Goal: Transaction & Acquisition: Purchase product/service

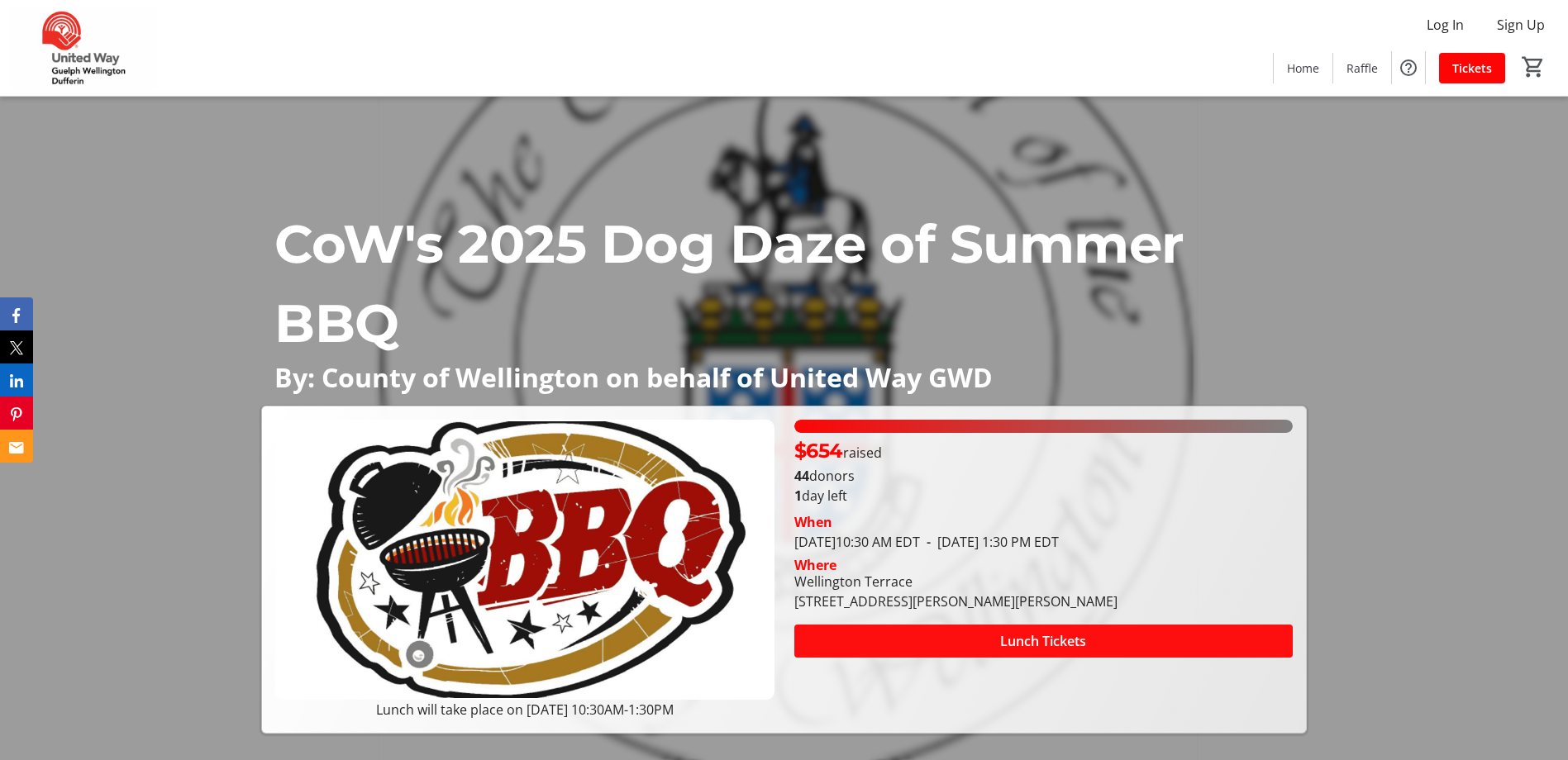
click at [1029, 648] on span "Lunch Tickets" at bounding box center [1043, 641] width 86 height 20
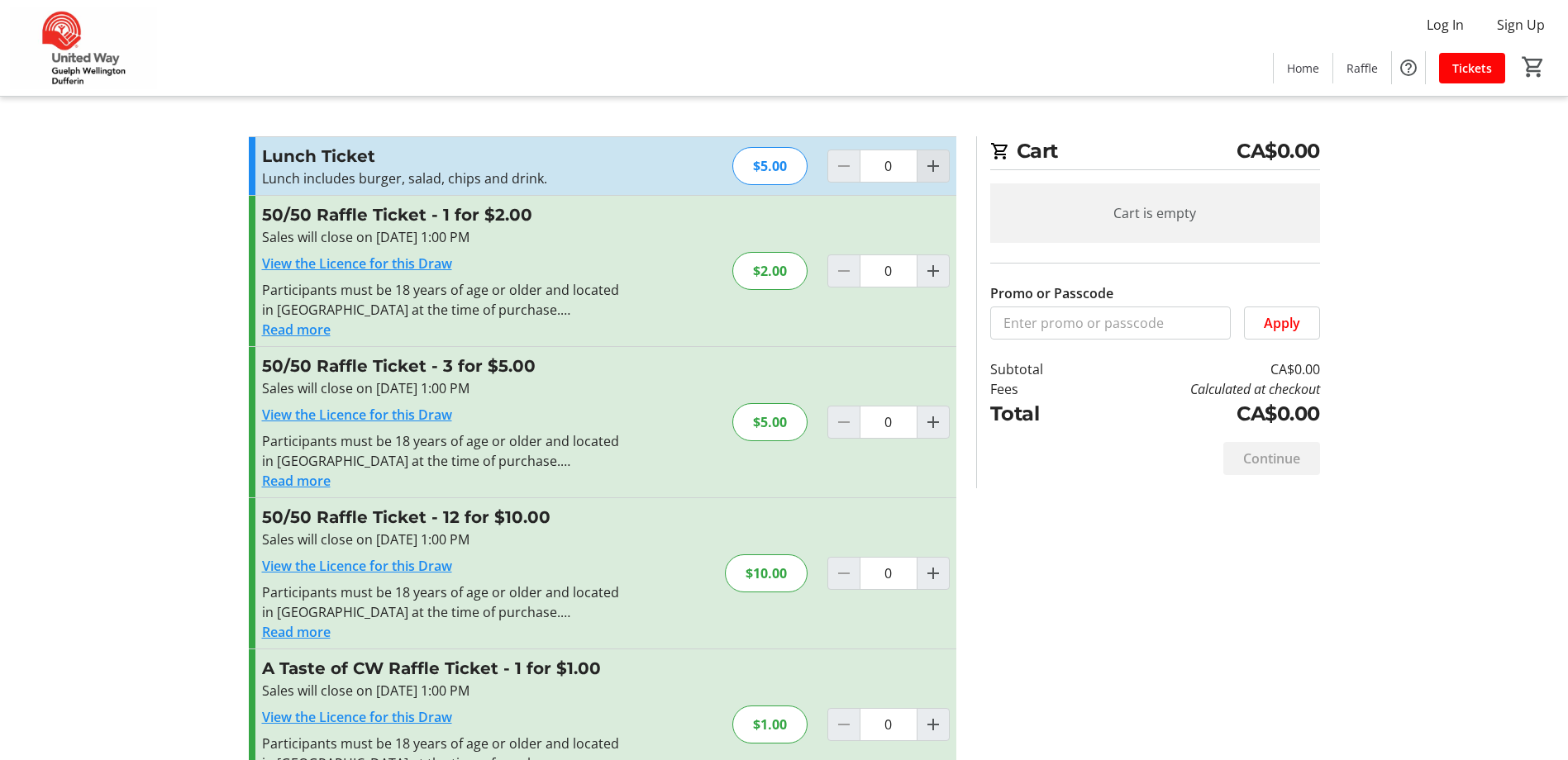
click at [931, 169] on mat-icon "Increment by one" at bounding box center [933, 165] width 20 height 20
type input "1"
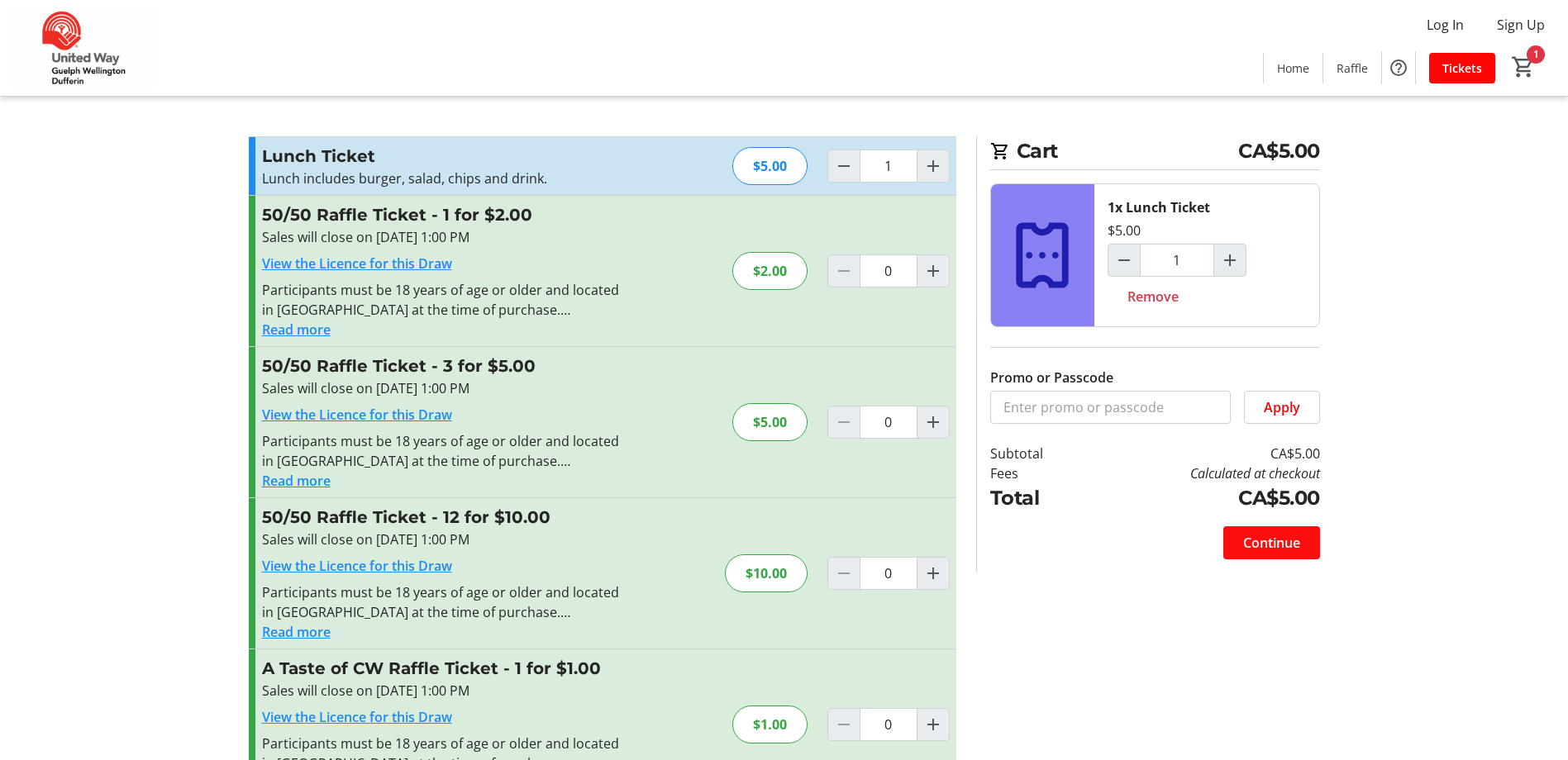
click at [1254, 540] on span "Continue" at bounding box center [1270, 542] width 57 height 20
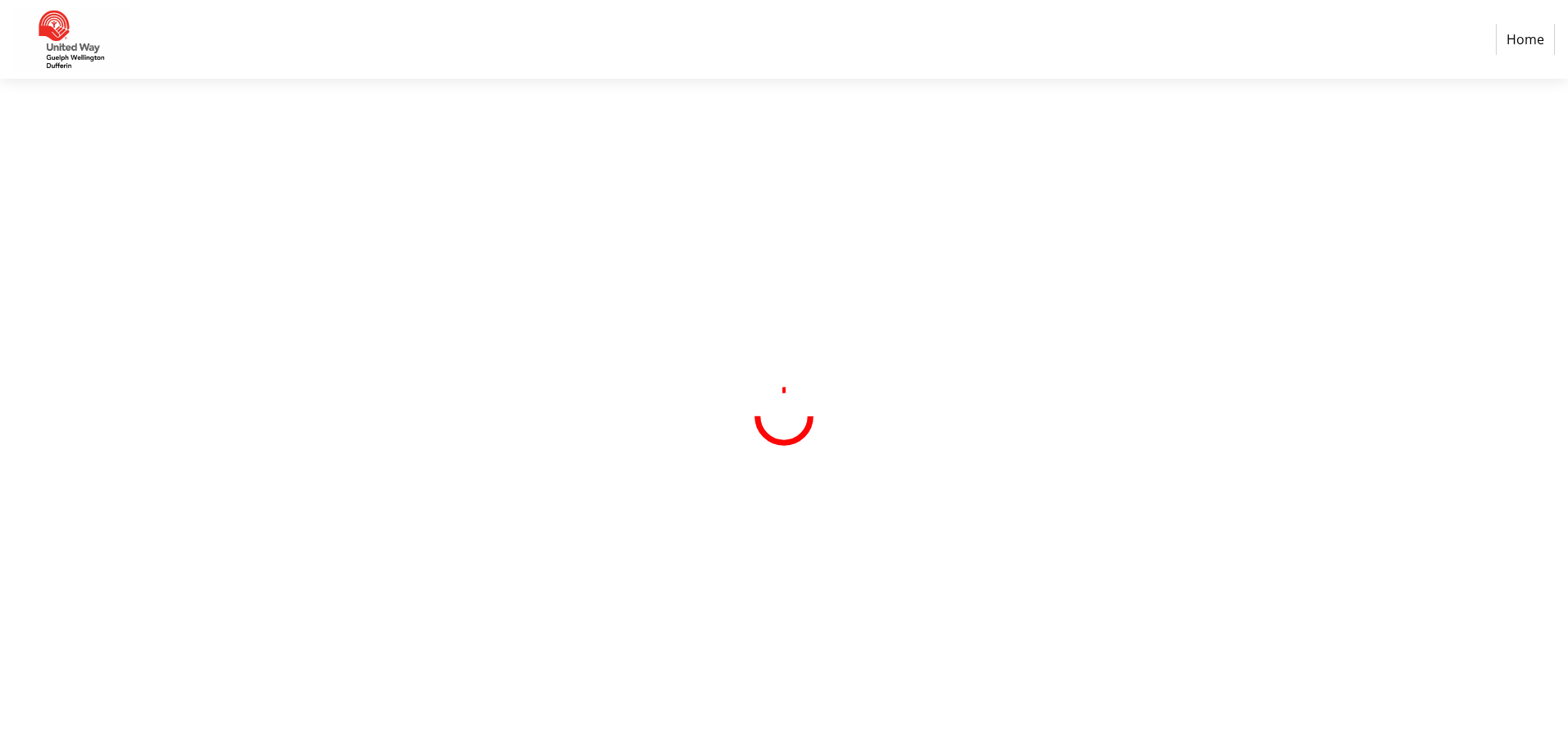
select select "CA"
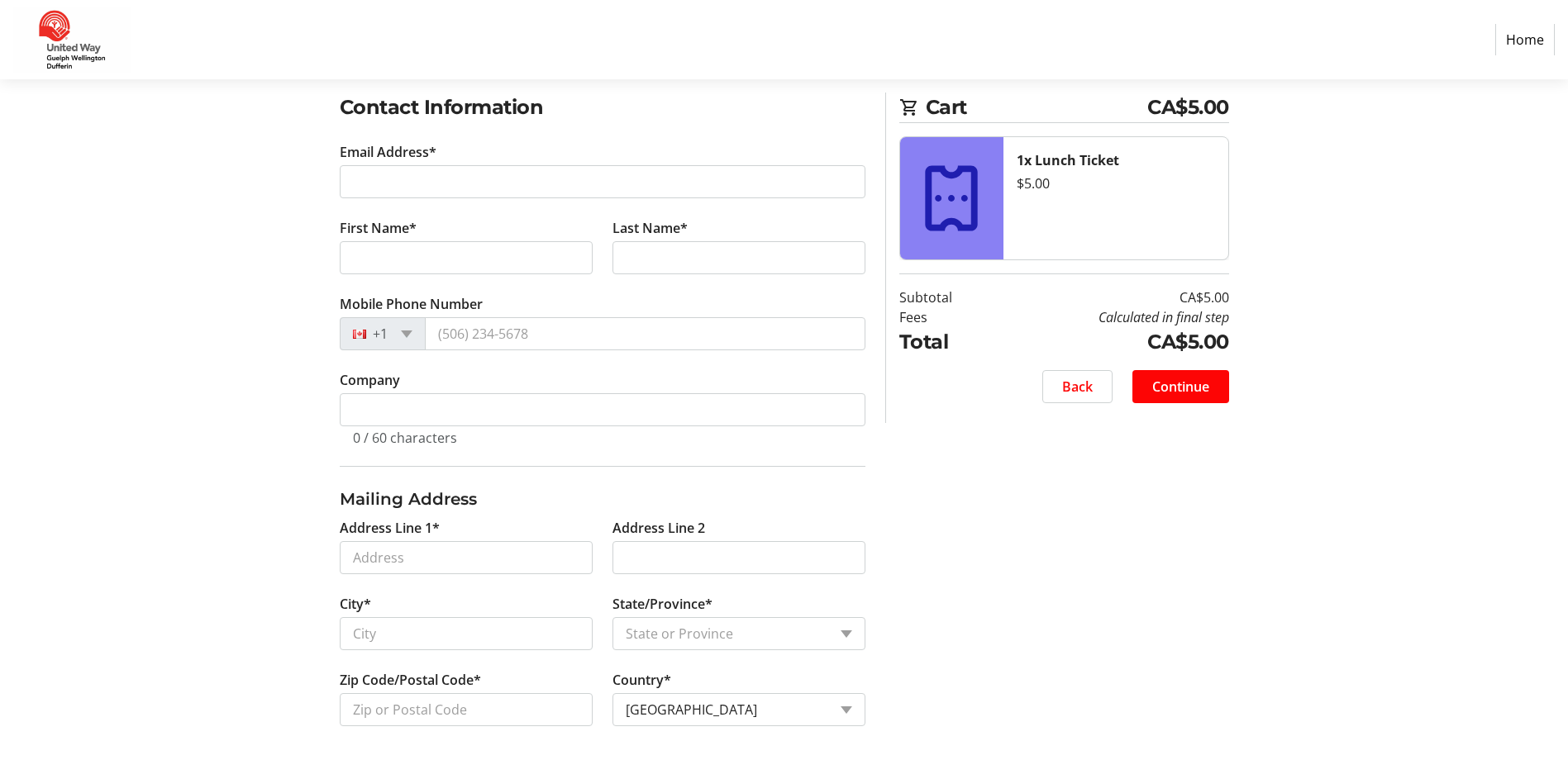
scroll to position [279, 0]
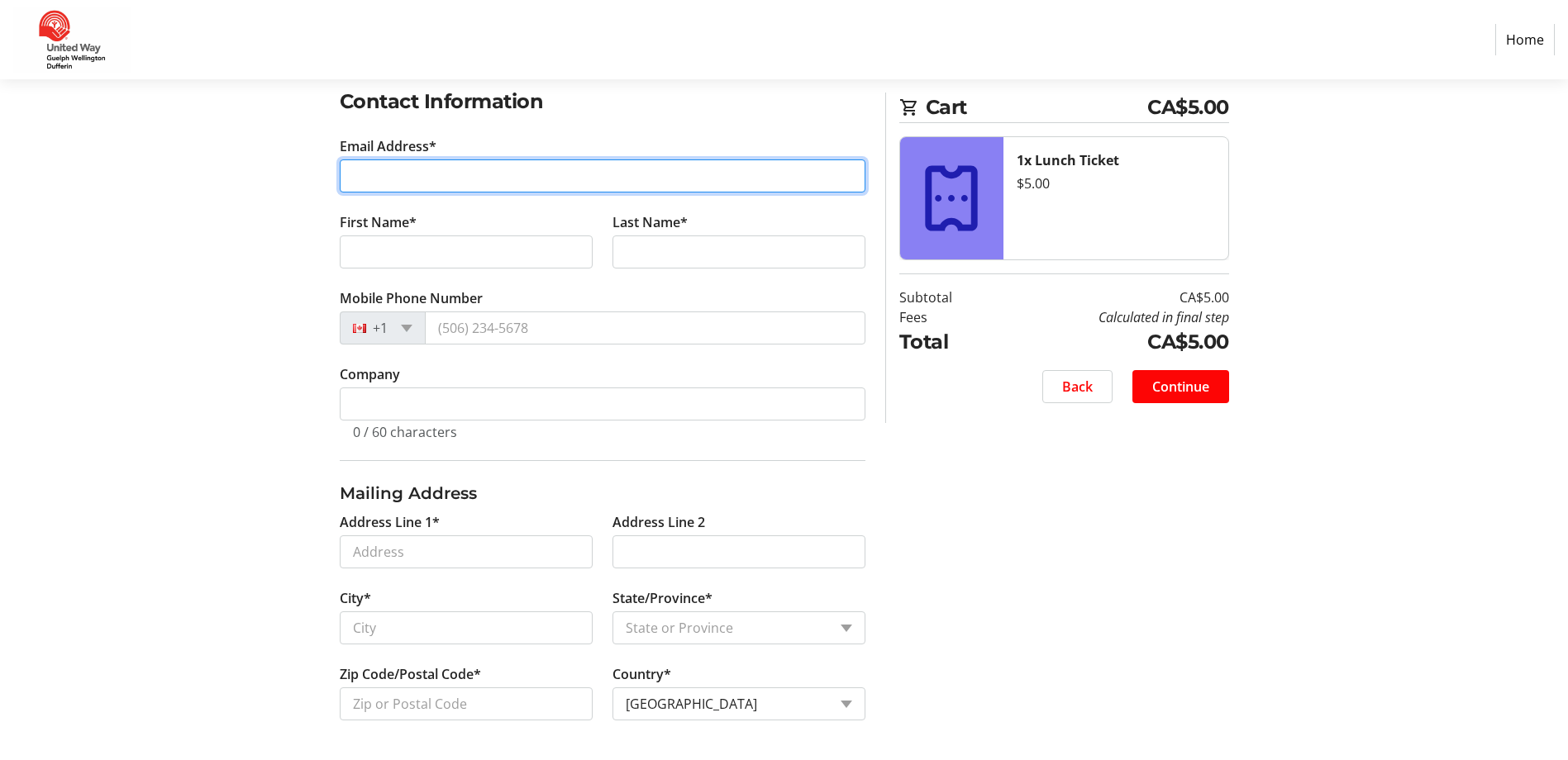
click at [560, 181] on input "Email Address*" at bounding box center [602, 175] width 525 height 33
type input "[EMAIL_ADDRESS][DOMAIN_NAME]"
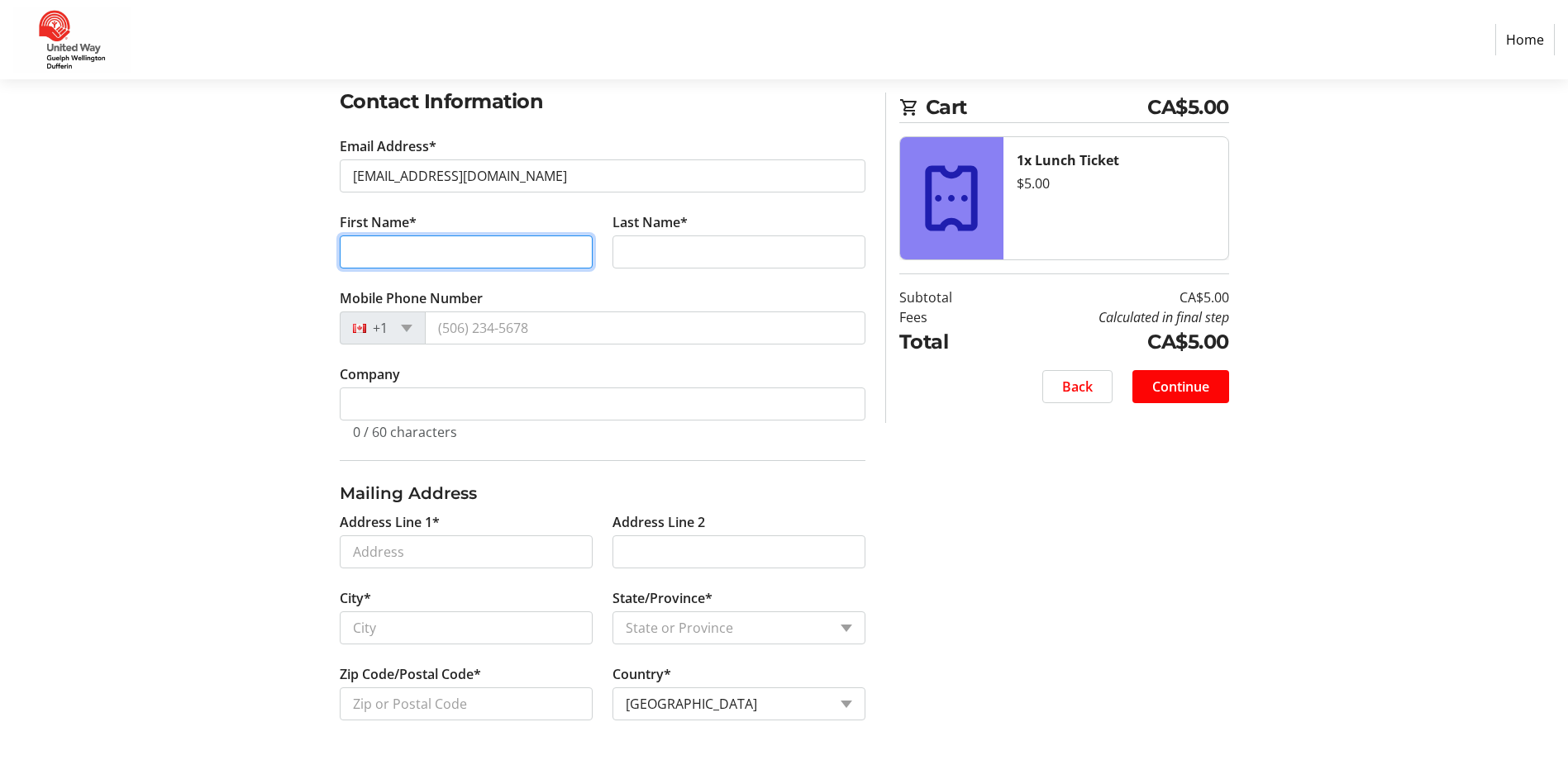
type input "[PERSON_NAME]"
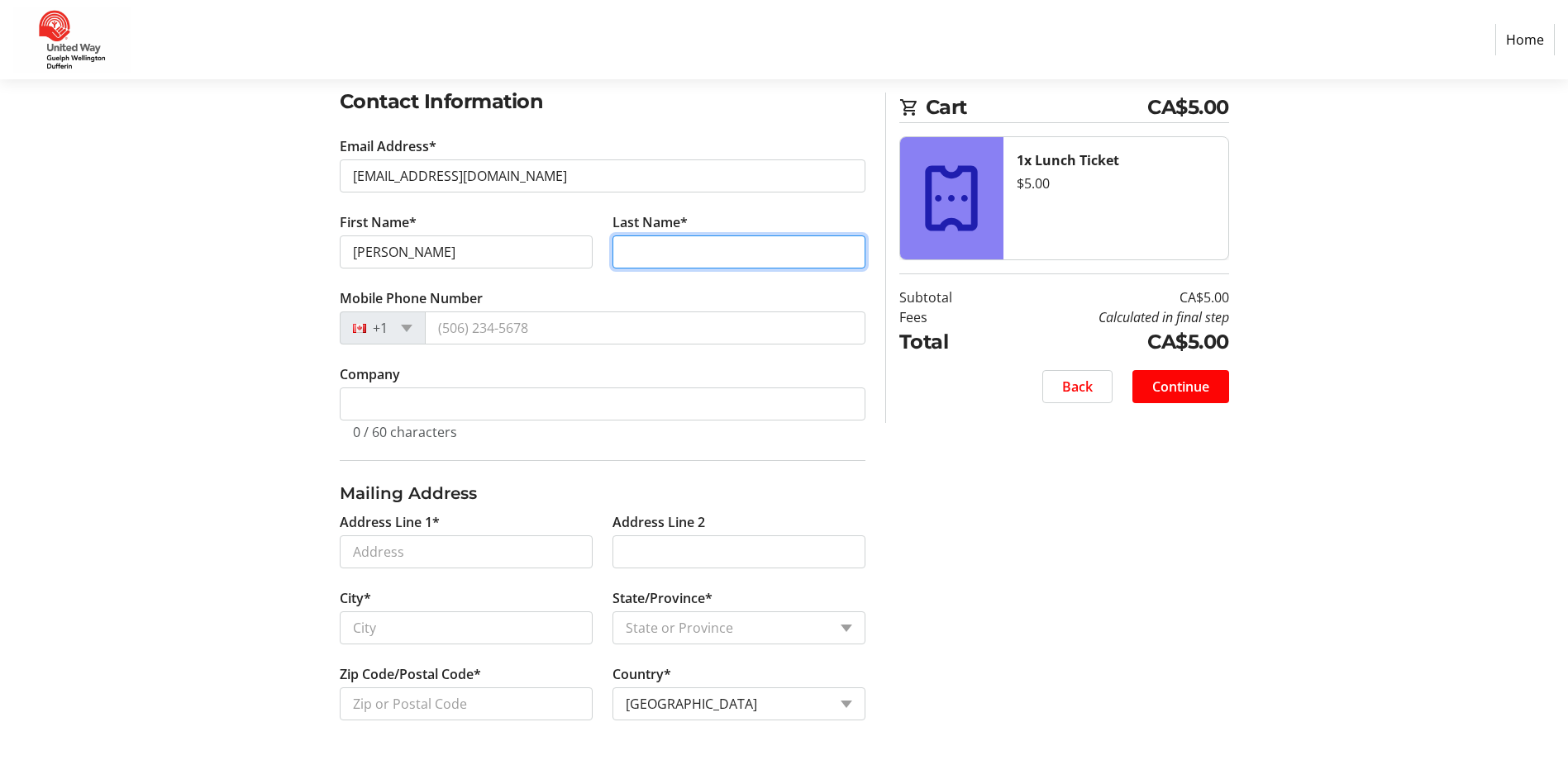
type input "[PERSON_NAME]"
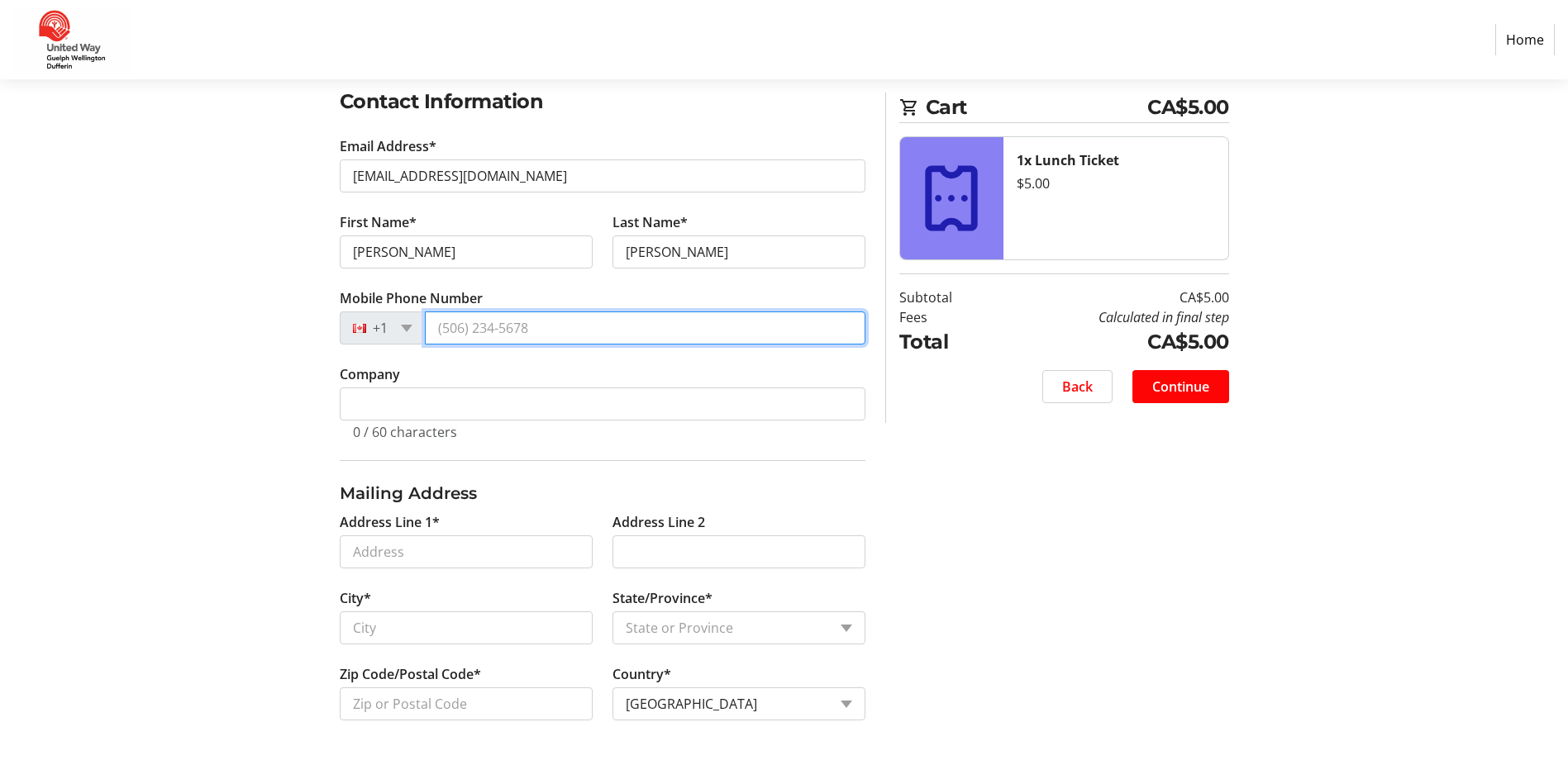
type input "[PHONE_NUMBER]"
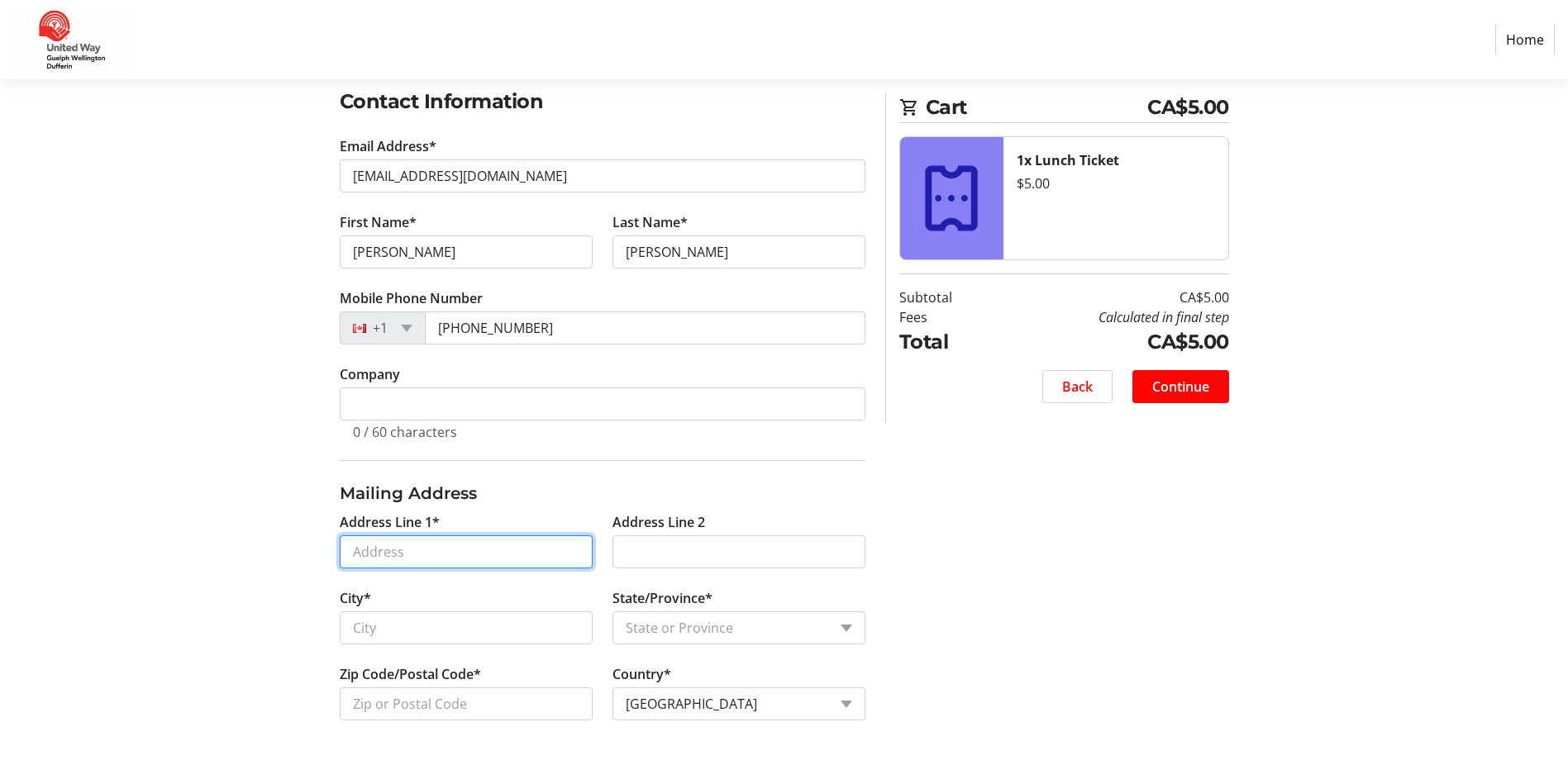
type input "[STREET_ADDRESS][PERSON_NAME]"
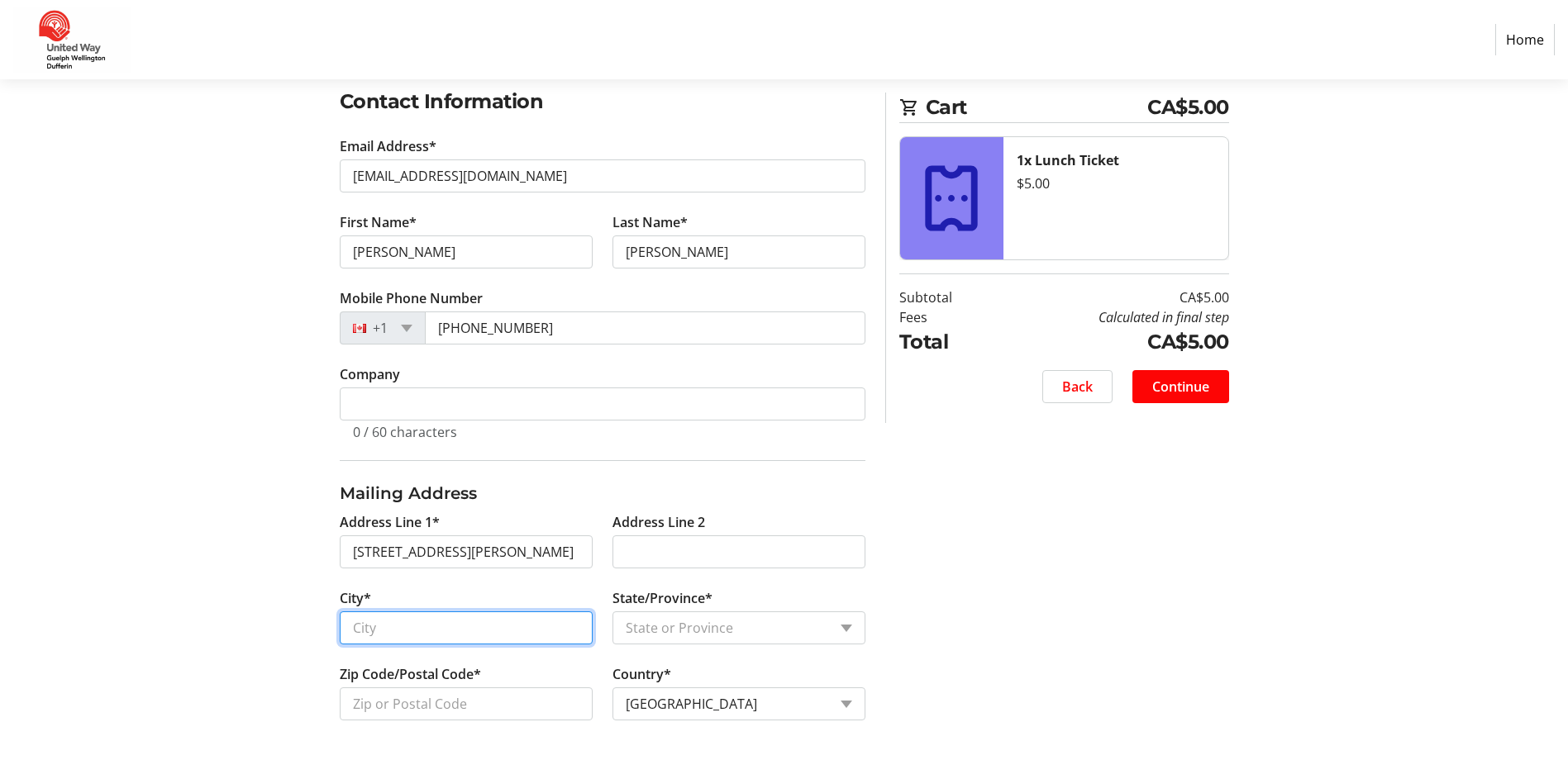
type input "Elora"
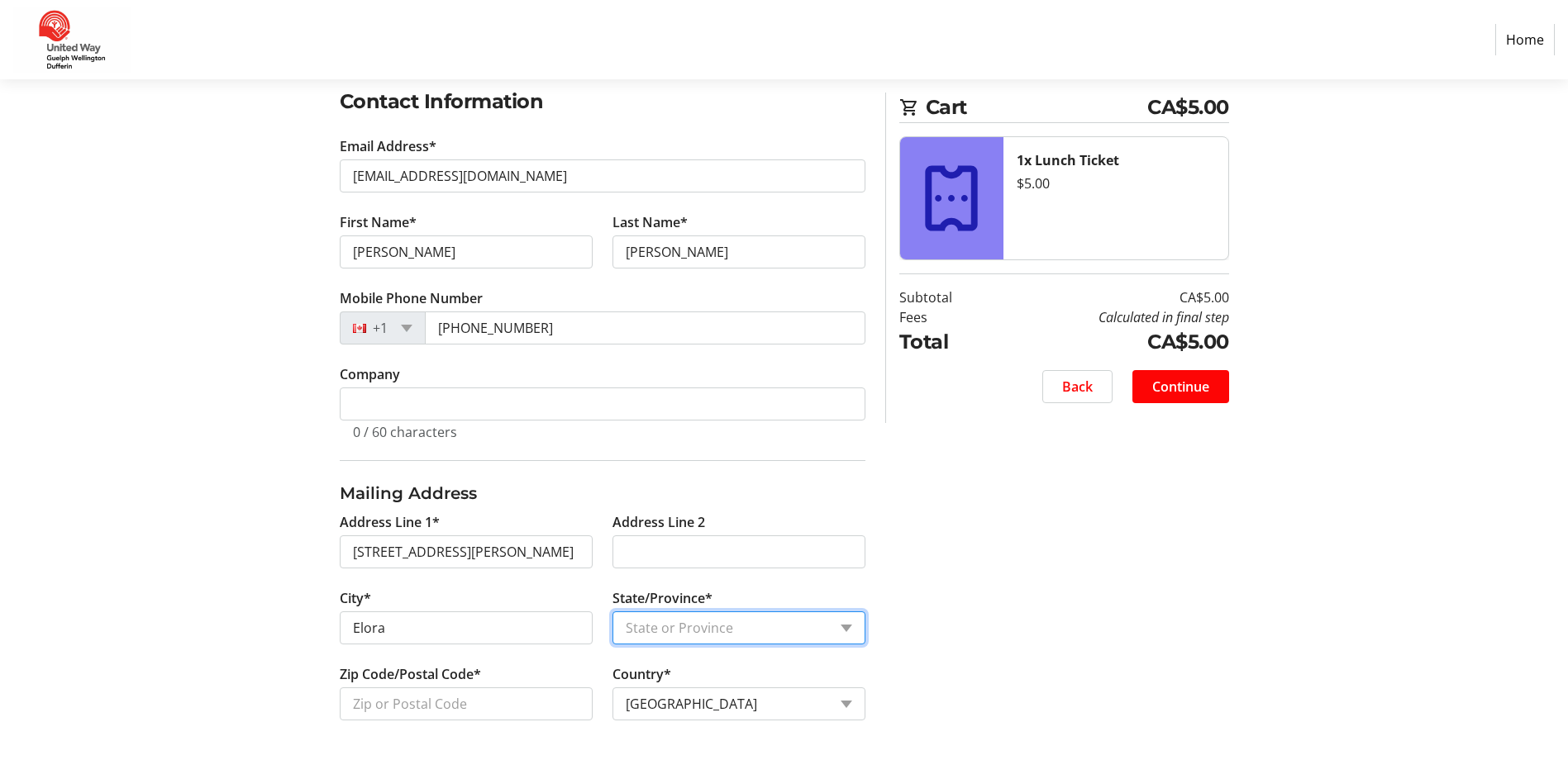
select select "ON"
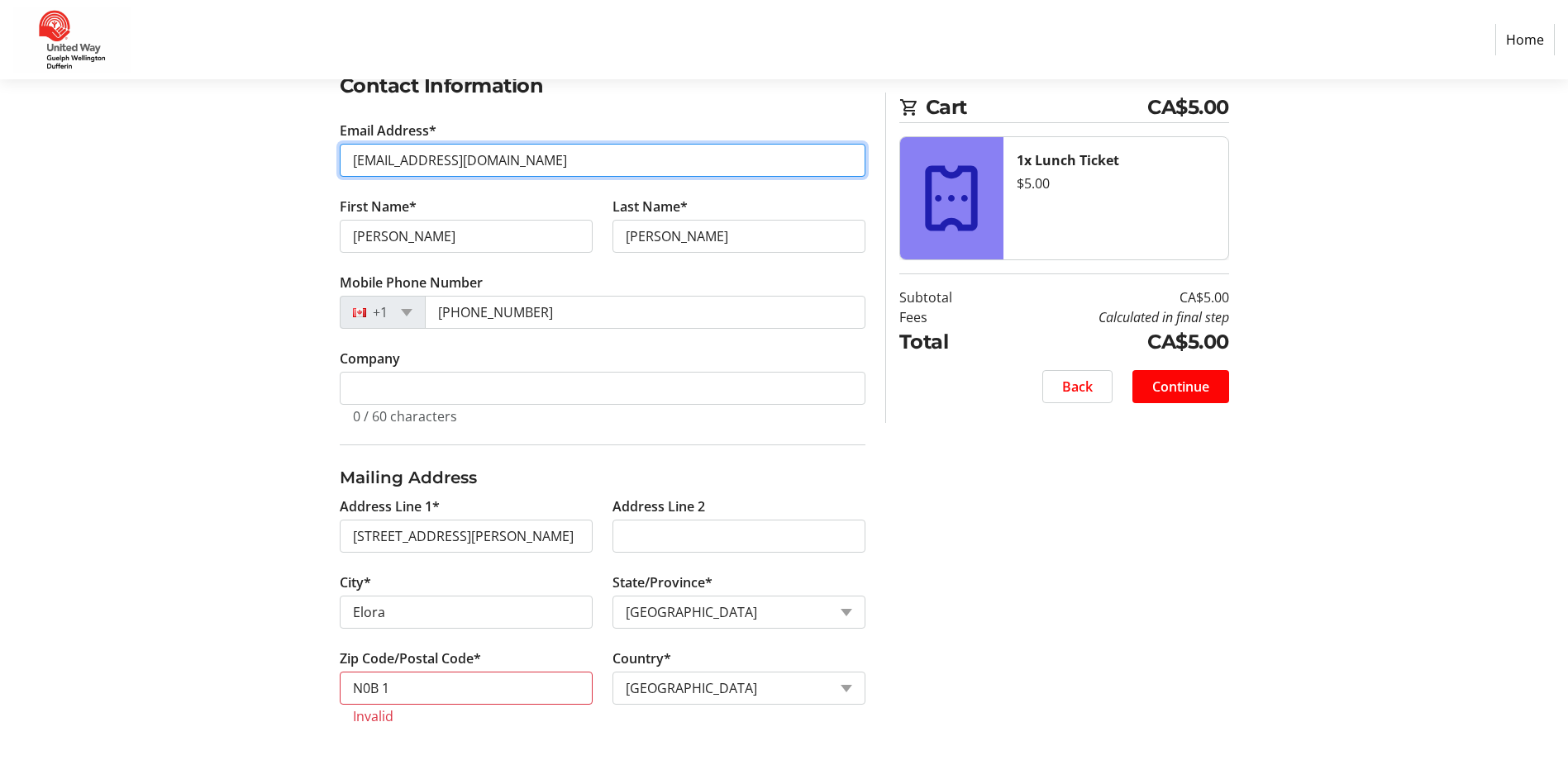
scroll to position [299, 0]
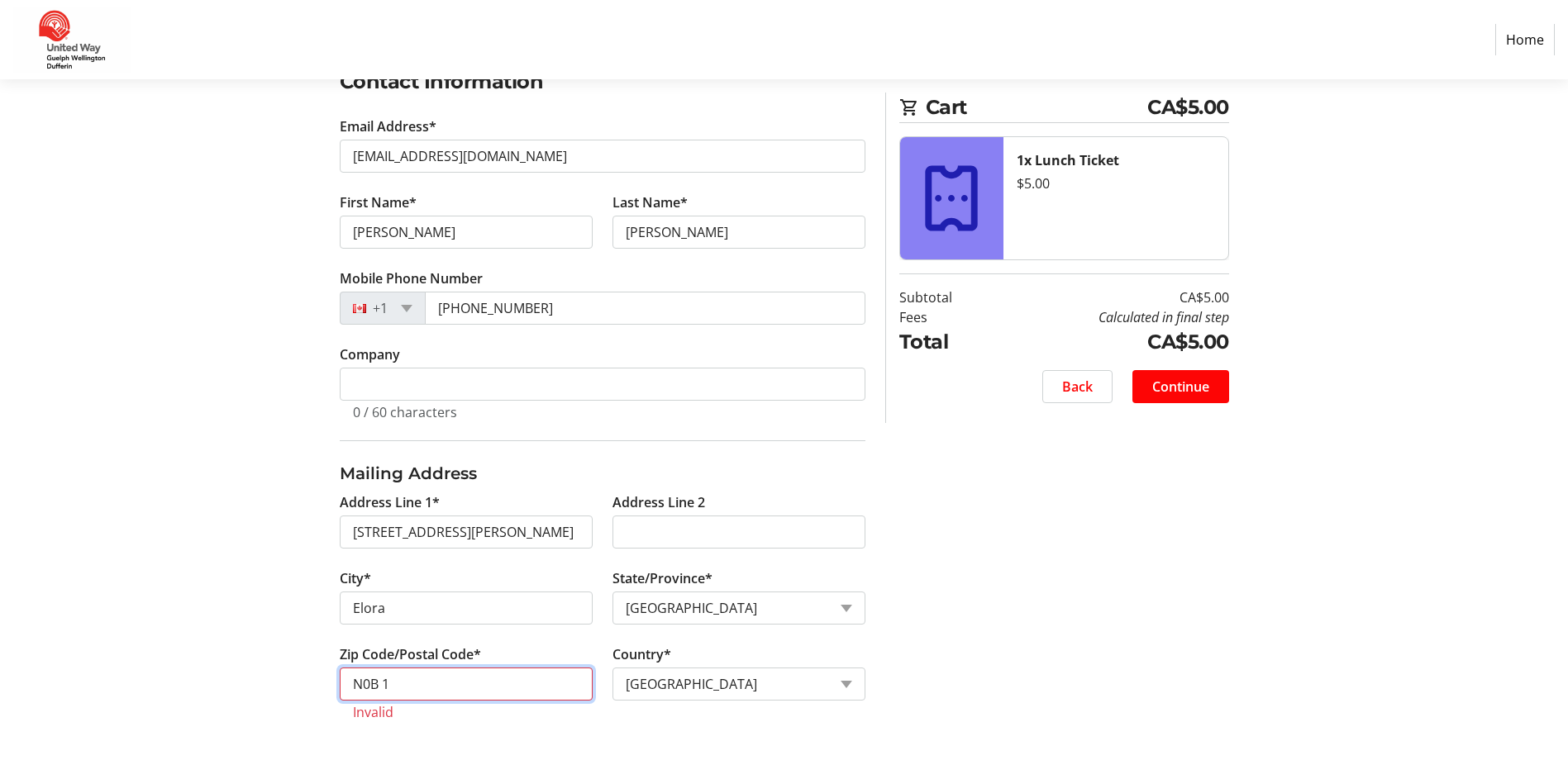
click at [420, 692] on input "N0B 1" at bounding box center [465, 684] width 253 height 33
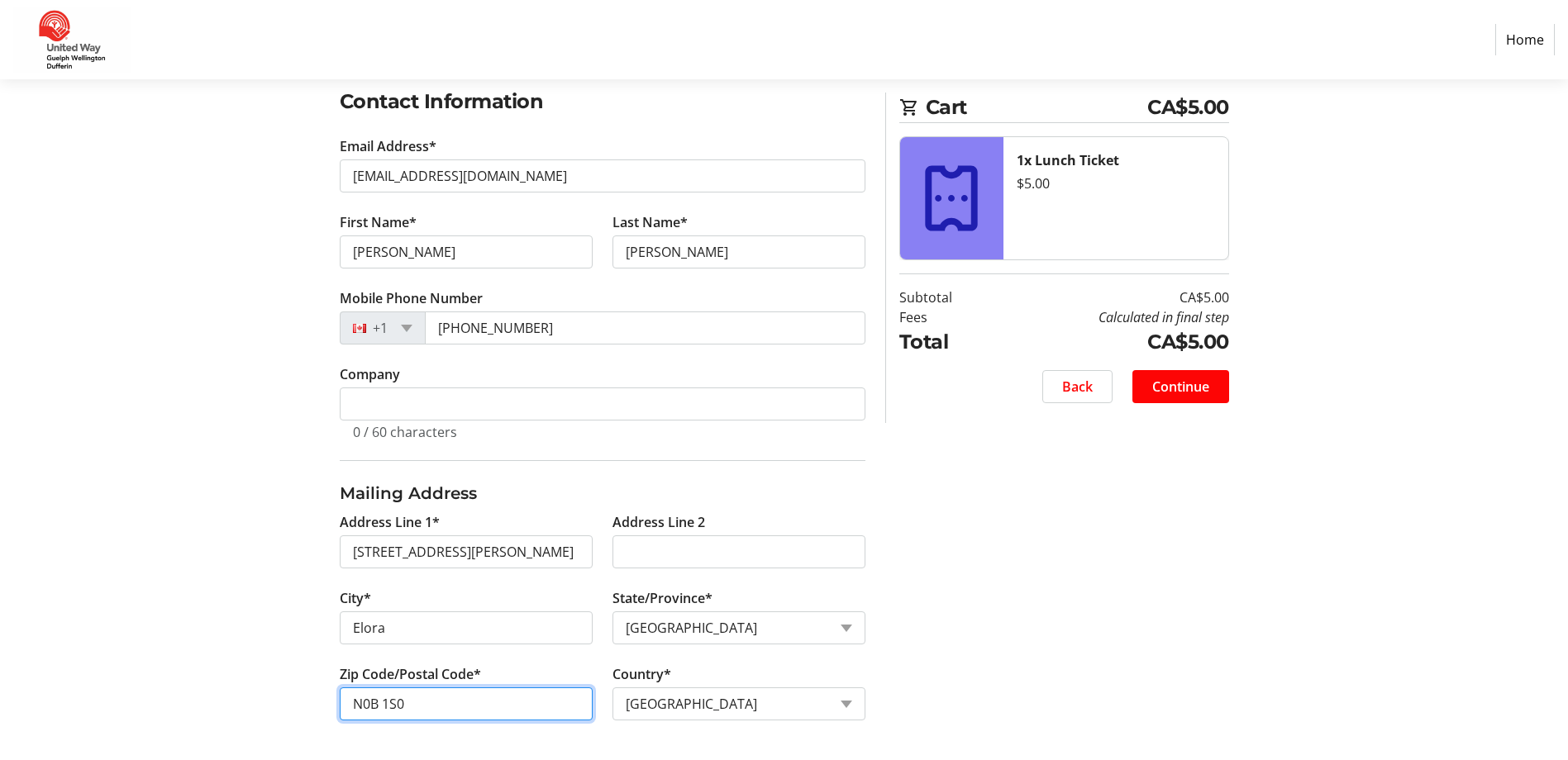
type input "N0B 1S0"
click at [40, 415] on section "Purchase Step 1 of 5 Cart CA$5.00 1x Lunch Ticket $5.00 Subtotal CA$5.00 Fees C…" at bounding box center [784, 280] width 1568 height 960
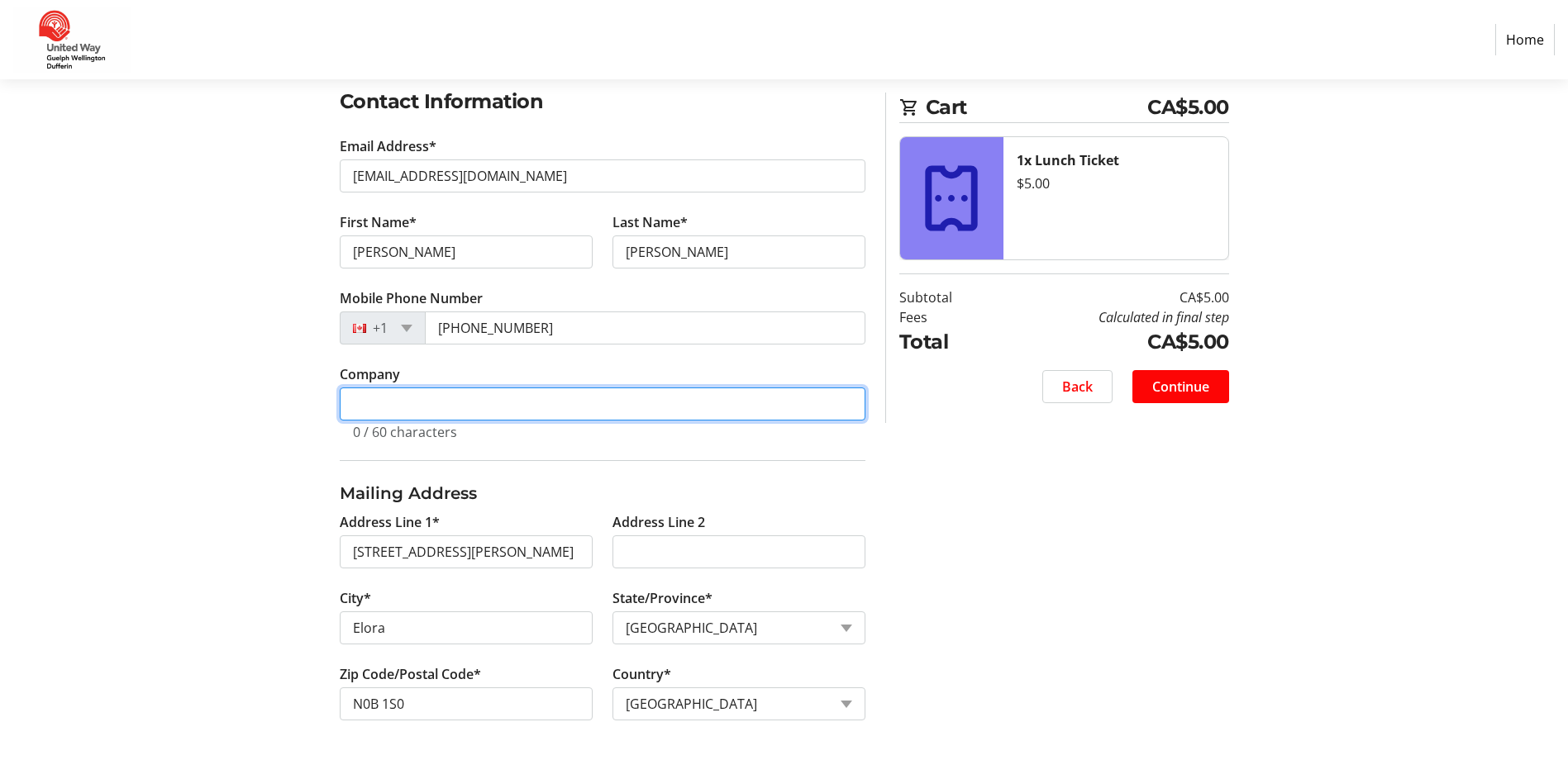
click at [555, 408] on input "Company" at bounding box center [602, 404] width 525 height 33
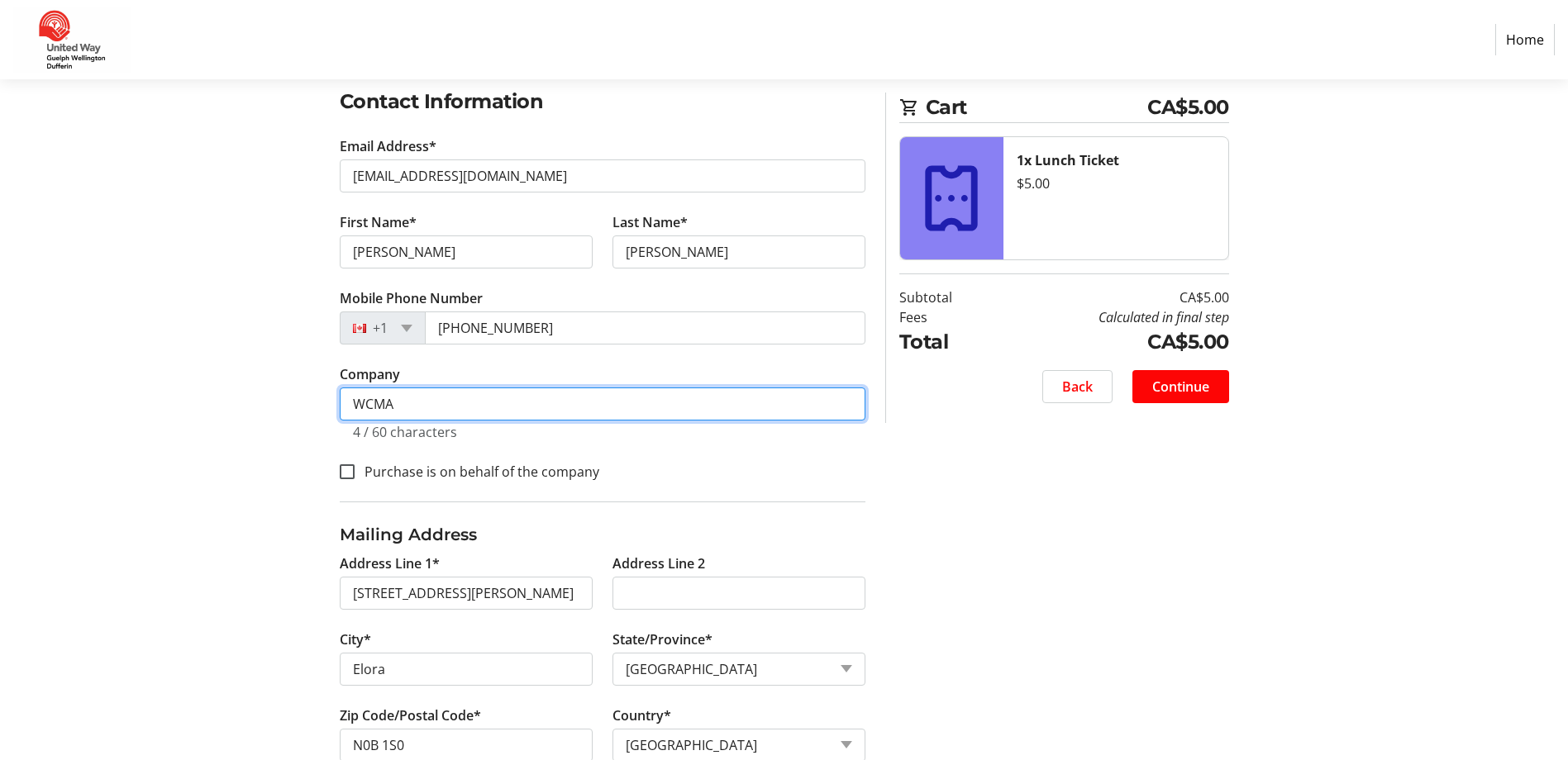
type input "WCMA"
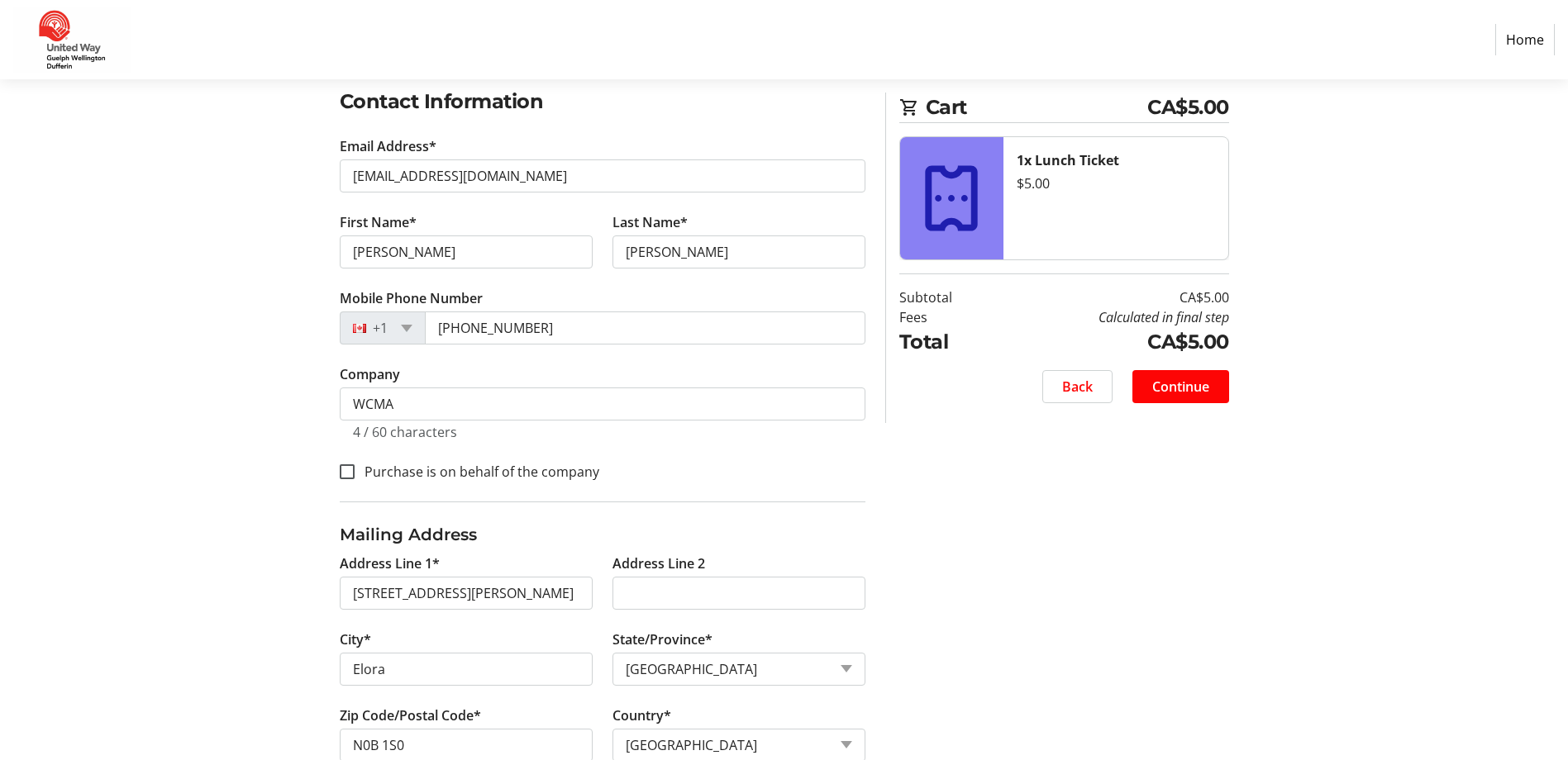
click at [203, 453] on section "Purchase Step 1 of 5 Cart CA$5.00 1x Lunch Ticket $5.00 Subtotal CA$5.00 Fees C…" at bounding box center [784, 301] width 1568 height 1002
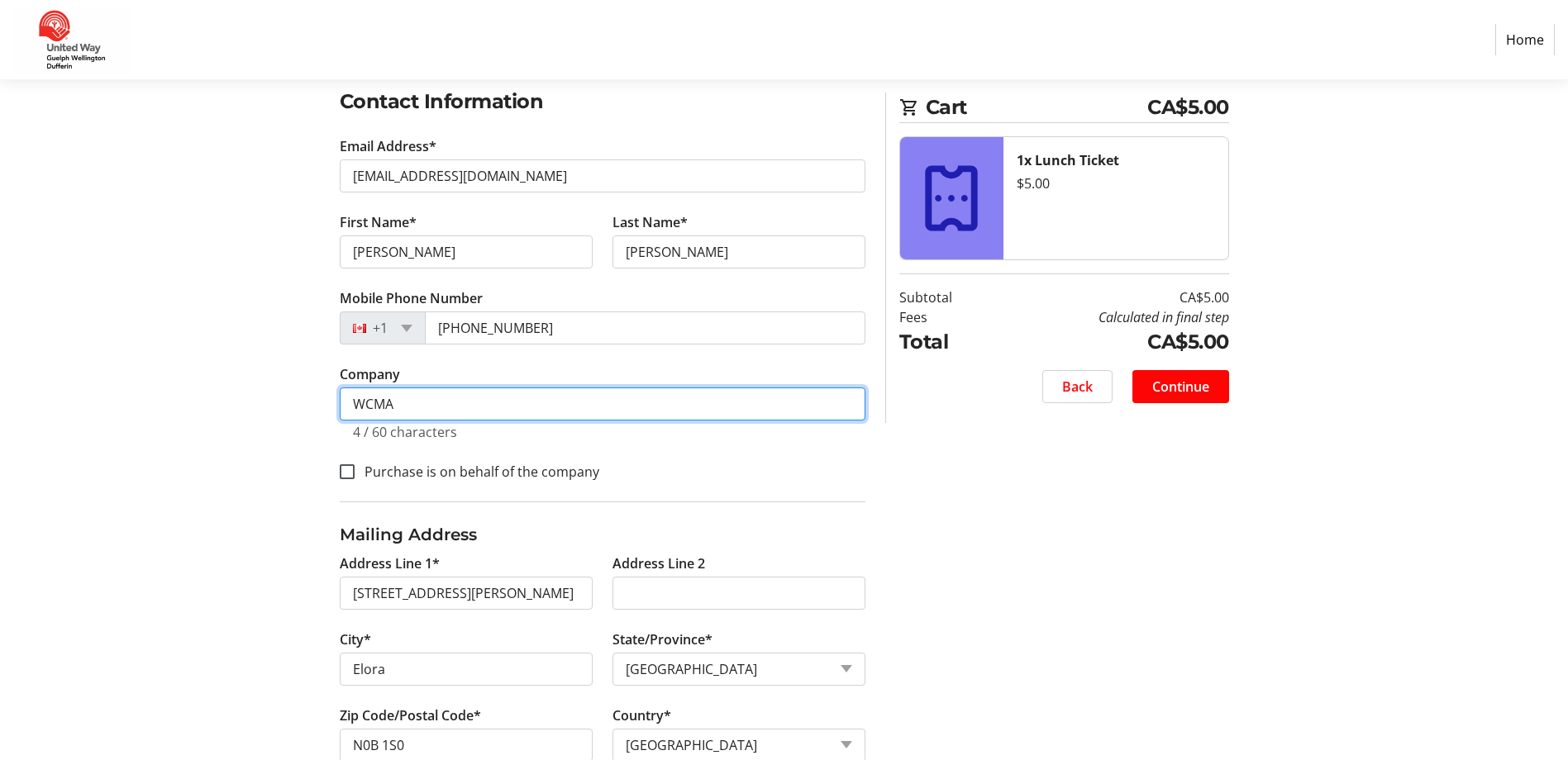
drag, startPoint x: 428, startPoint y: 409, endPoint x: 235, endPoint y: 406, distance: 193.0
click at [235, 406] on section "Purchase Step 1 of 5 Cart CA$5.00 1x Lunch Ticket $5.00 Subtotal CA$5.00 Fees C…" at bounding box center [784, 301] width 1568 height 1002
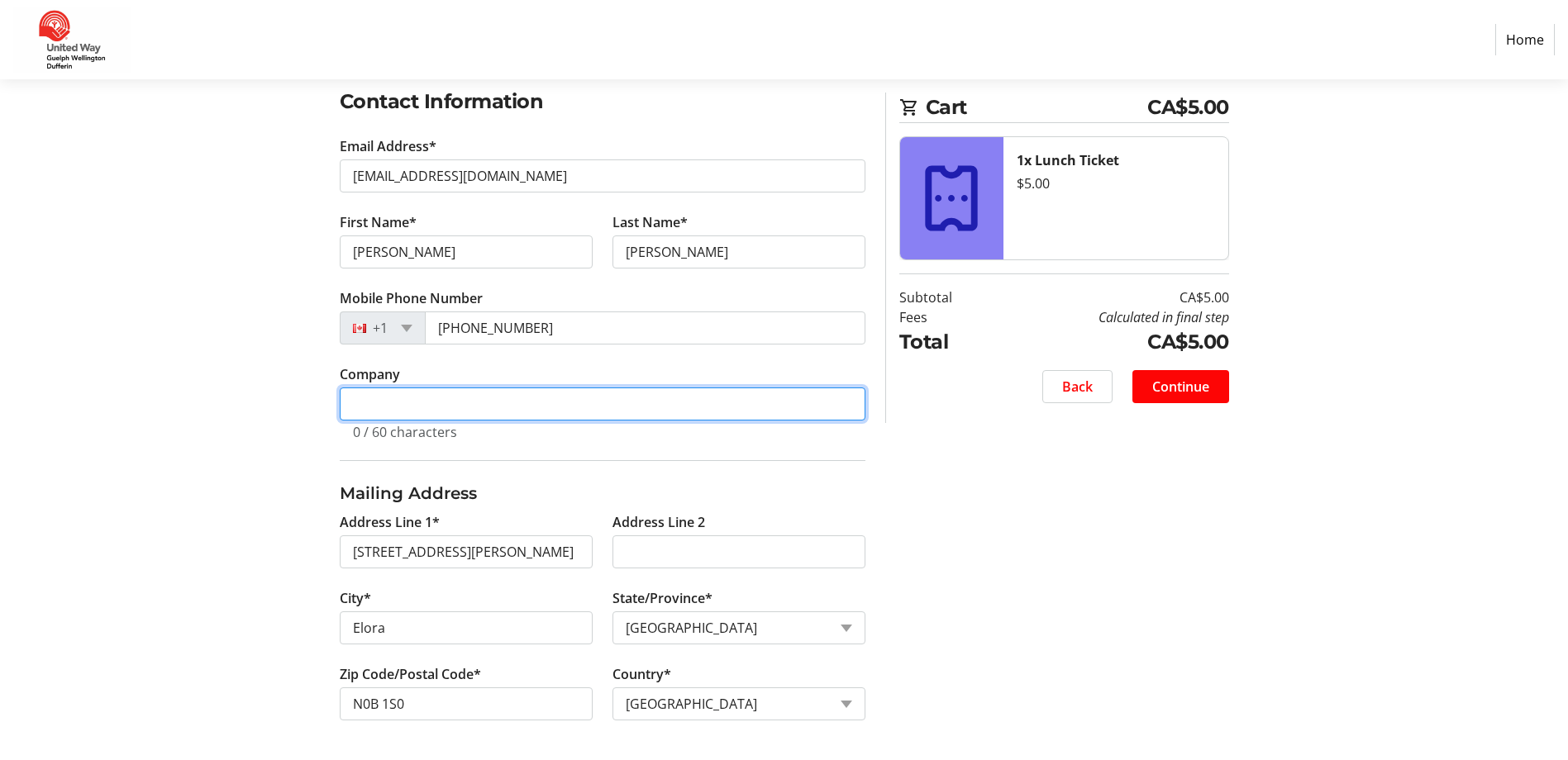
scroll to position [197, 0]
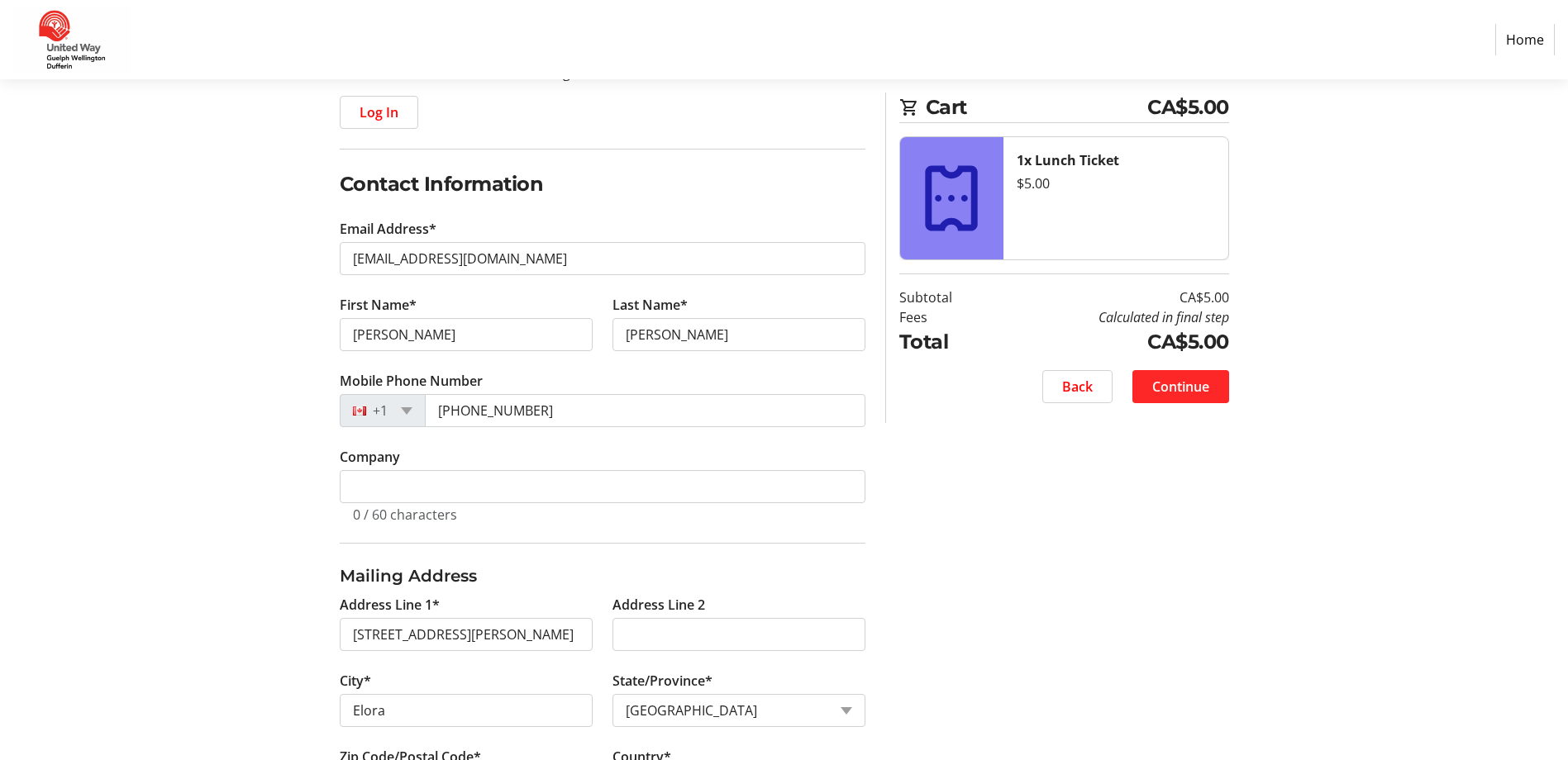
click at [1173, 395] on span "Continue" at bounding box center [1180, 386] width 57 height 20
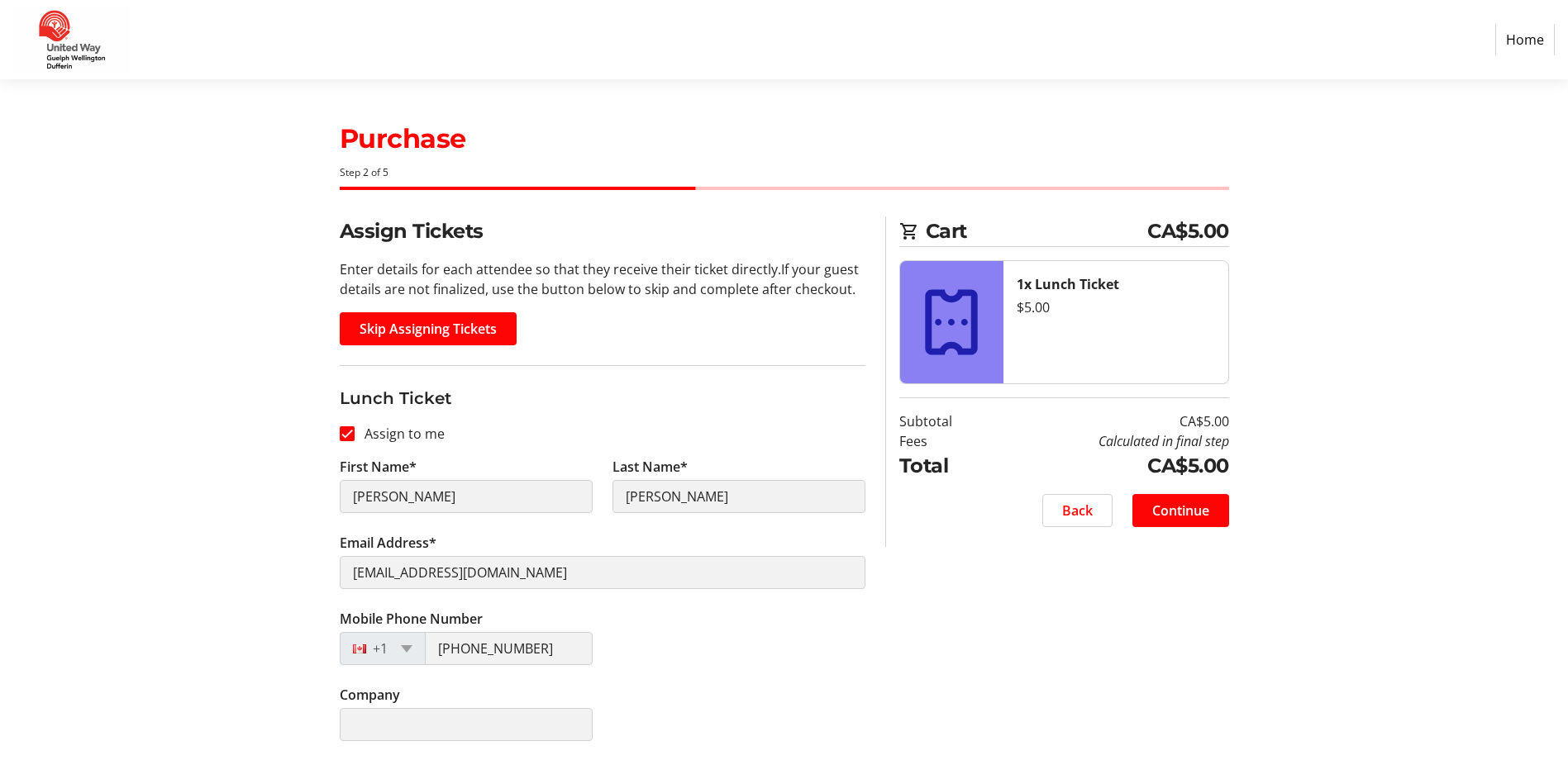
scroll to position [1, 0]
click at [1186, 505] on span "Continue" at bounding box center [1180, 509] width 57 height 20
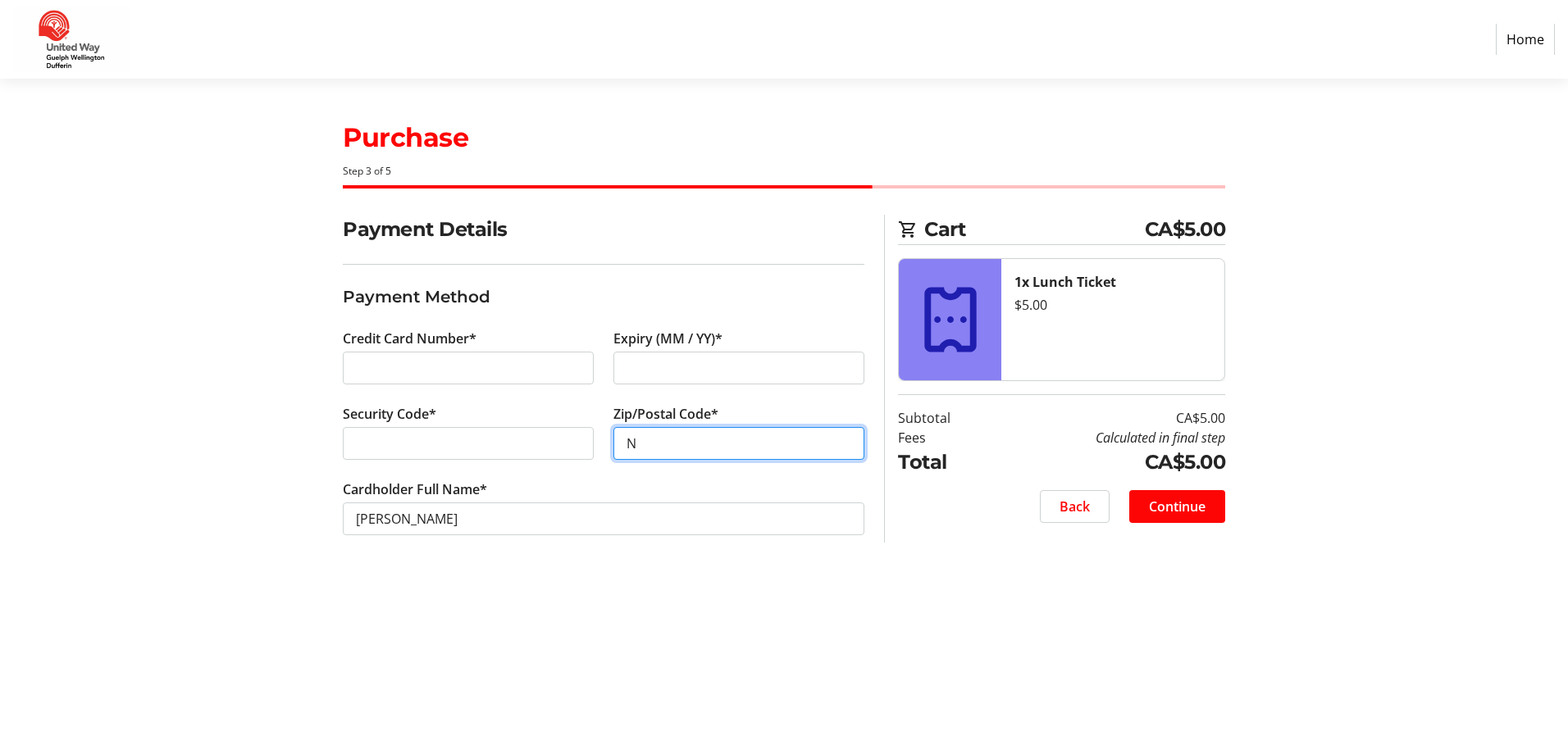
type input "N0B 1S0"
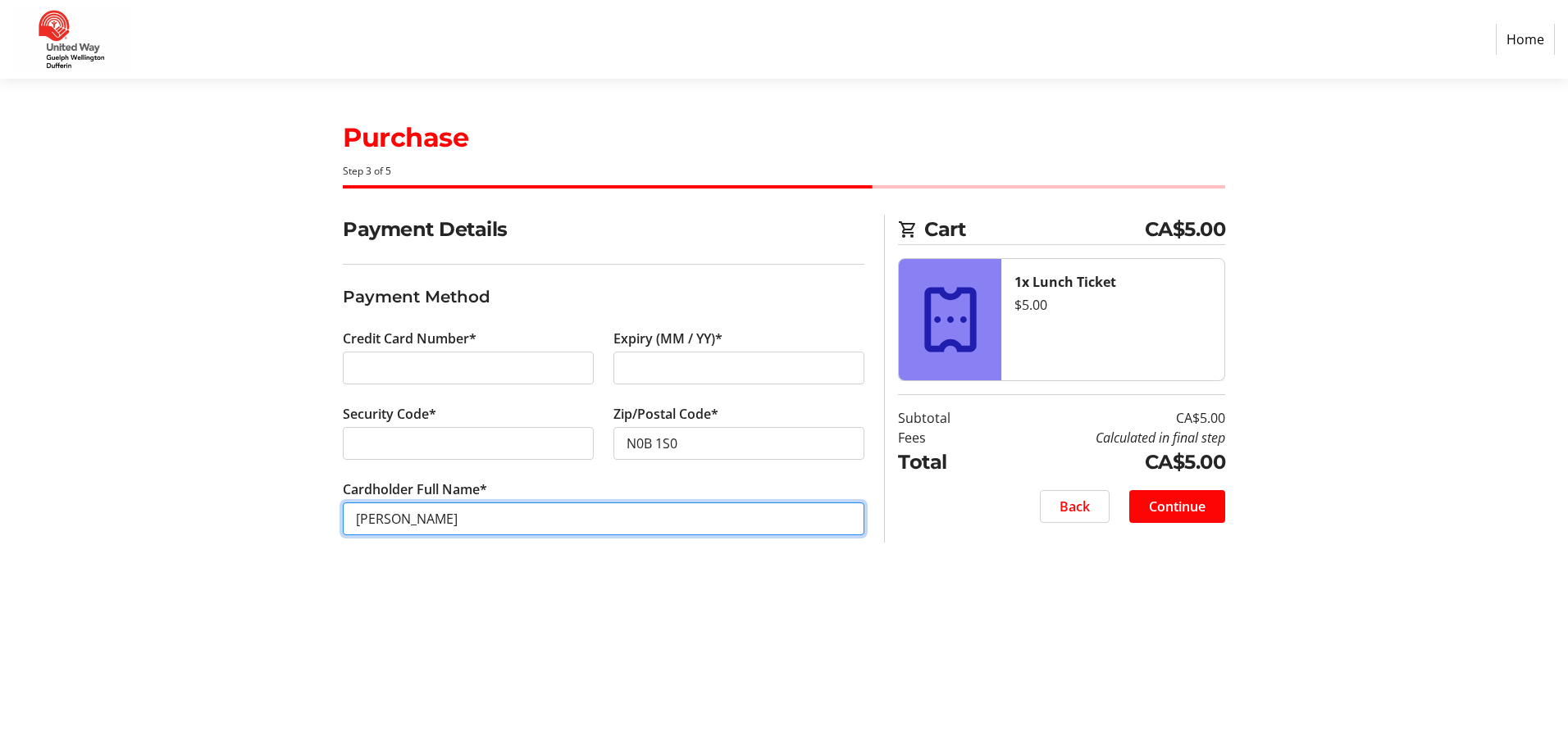
drag, startPoint x: 397, startPoint y: 521, endPoint x: 916, endPoint y: 611, distance: 526.7
click at [397, 521] on input "[PERSON_NAME]" at bounding box center [603, 518] width 521 height 32
type input "[PERSON_NAME]"
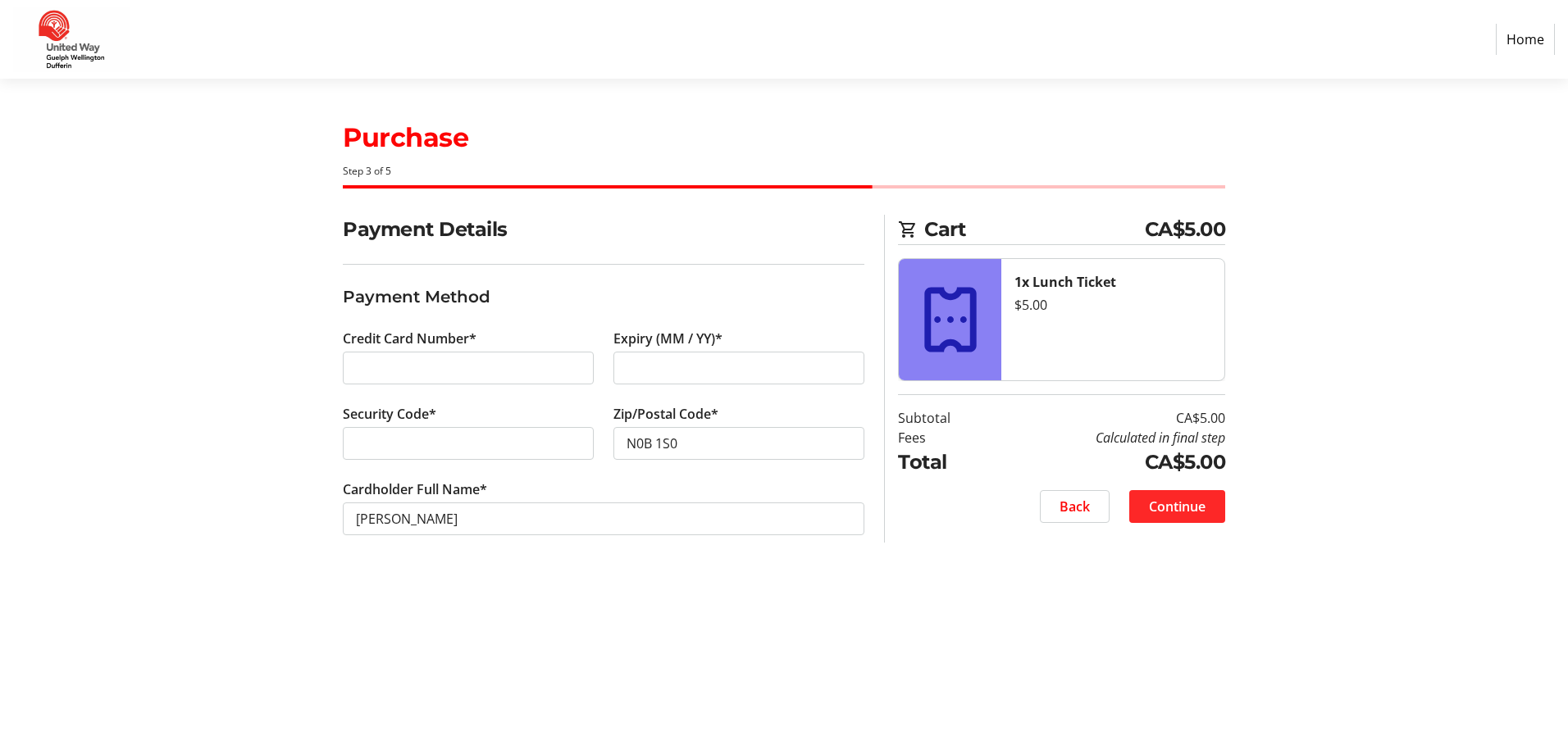
click at [1188, 510] on span "Continue" at bounding box center [1176, 506] width 56 height 19
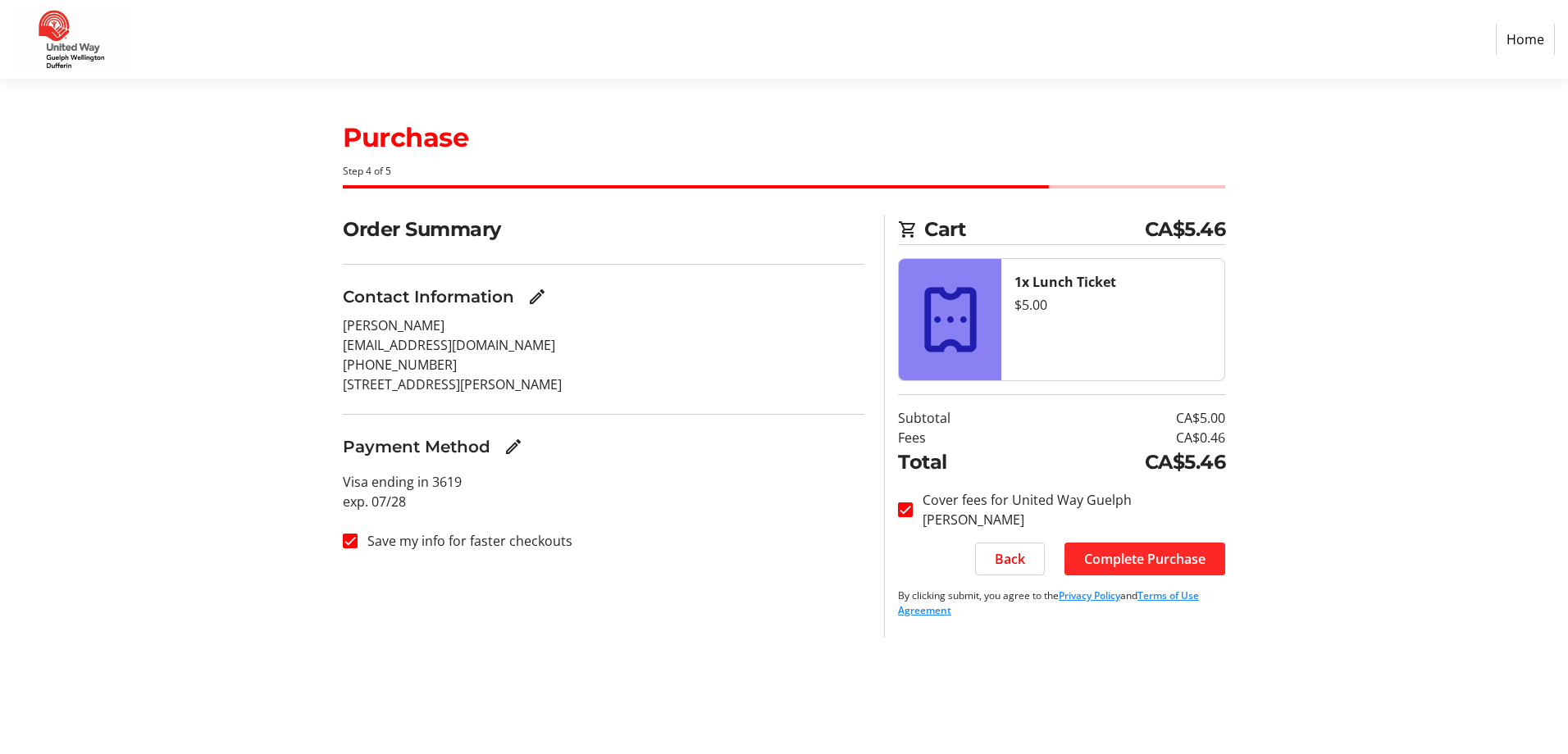
click at [1151, 557] on span "Complete Purchase" at bounding box center [1144, 559] width 121 height 19
